Goal: Transaction & Acquisition: Book appointment/travel/reservation

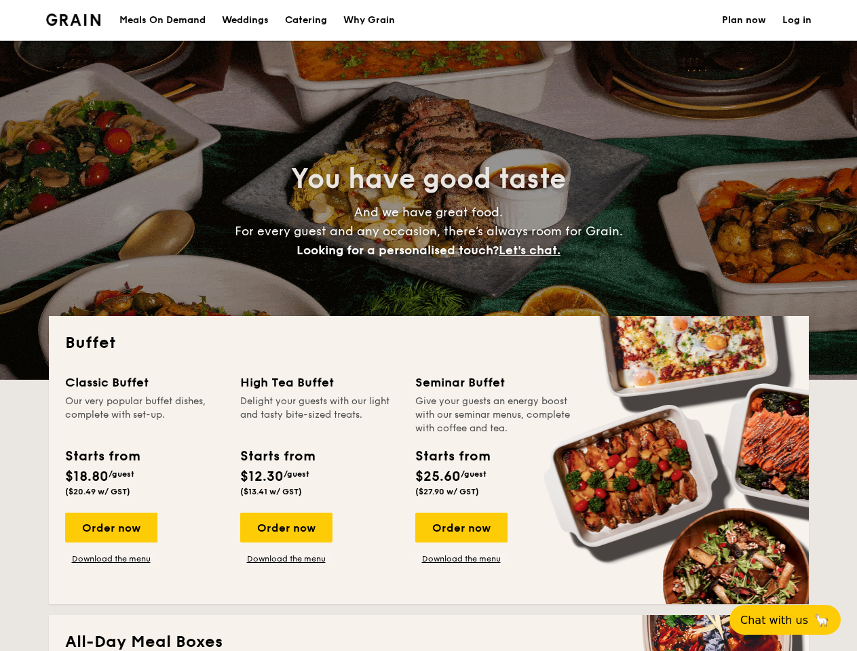
select select
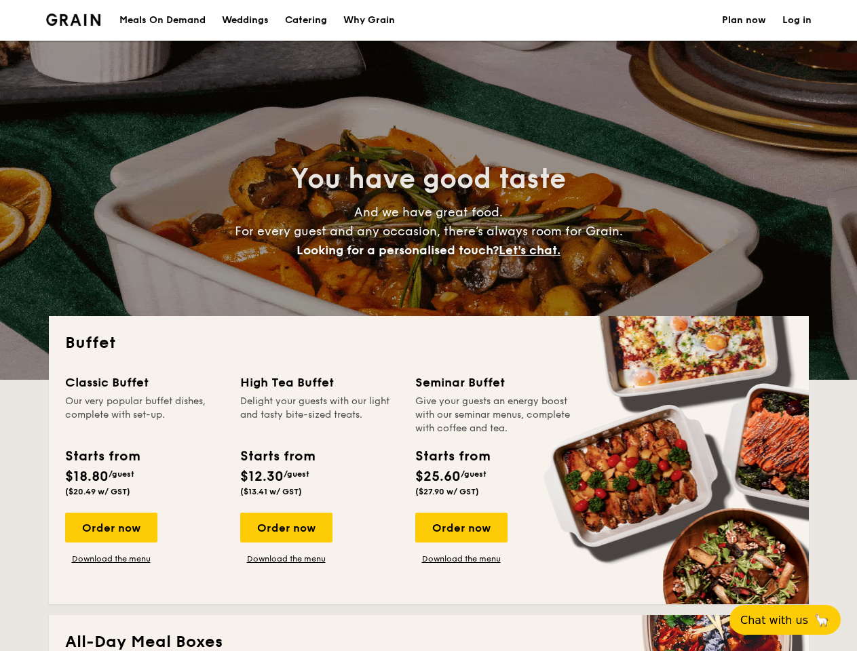
click at [428, 326] on div "Buffet Classic Buffet Our very popular buffet dishes, complete with set-up. Sta…" at bounding box center [429, 460] width 760 height 288
click at [797, 20] on link "Log in" at bounding box center [796, 20] width 29 height 41
click at [533, 250] on span "Let's chat." at bounding box center [530, 250] width 62 height 15
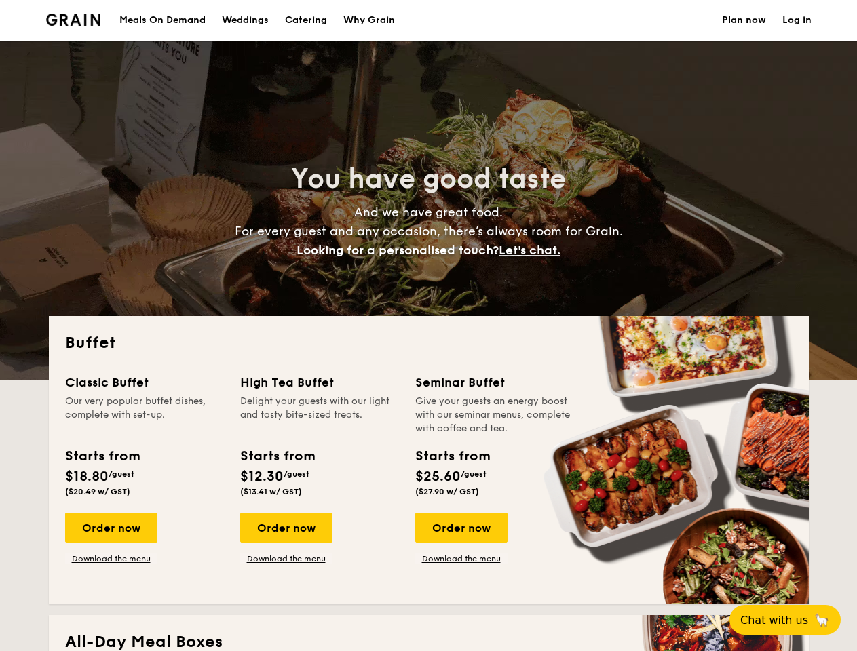
click at [111, 528] on div "Order now" at bounding box center [111, 528] width 92 height 30
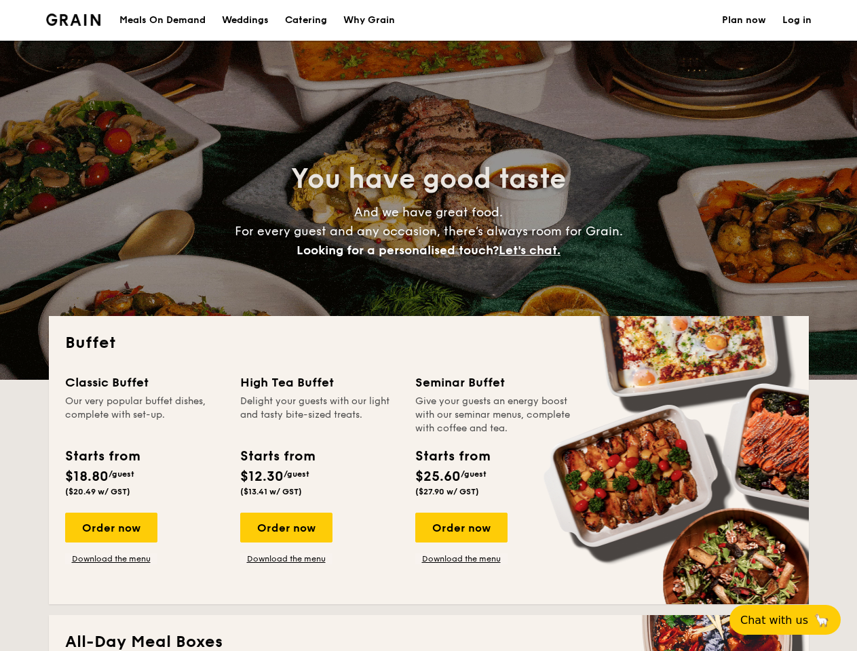
click at [286, 528] on div "Order now" at bounding box center [286, 528] width 92 height 30
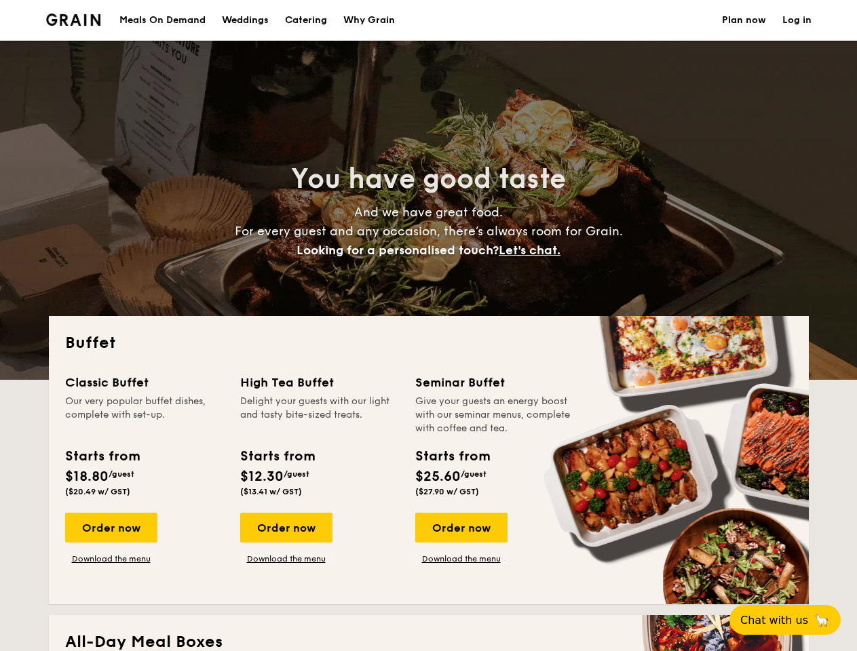
click at [461, 528] on div "Order now" at bounding box center [461, 528] width 92 height 30
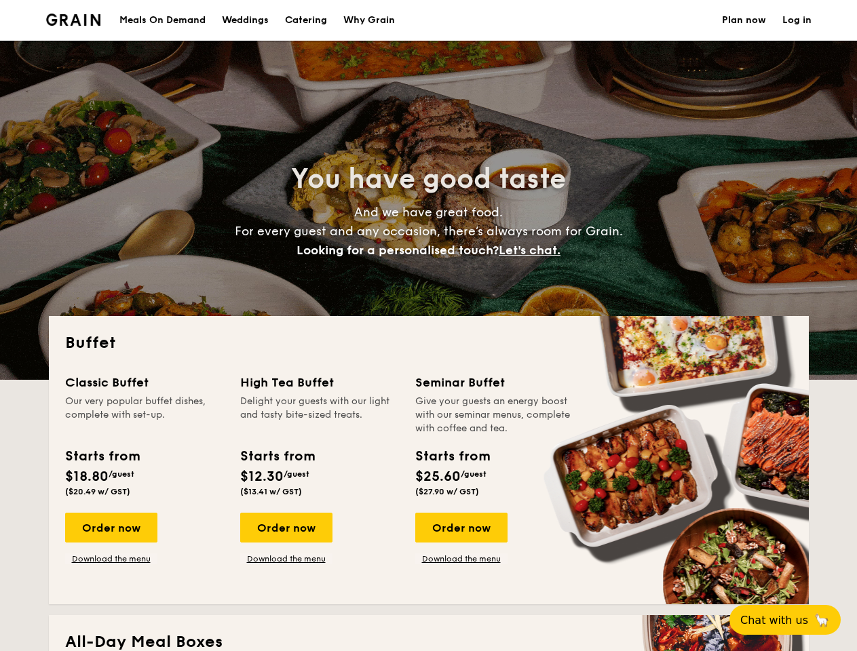
scroll to position [12, 0]
